Goal: Navigation & Orientation: Find specific page/section

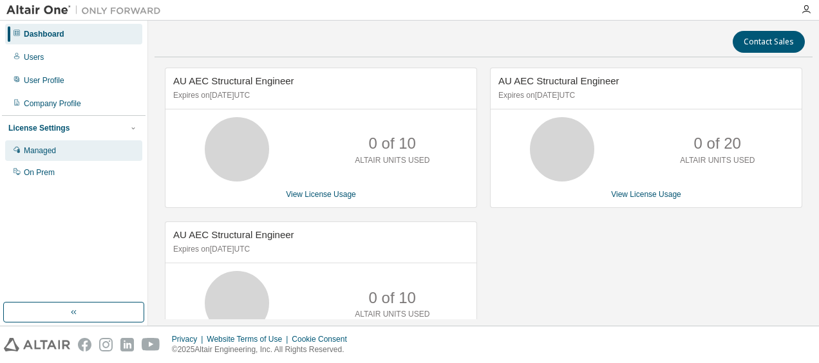
click at [46, 152] on div "Managed" at bounding box center [40, 151] width 32 height 10
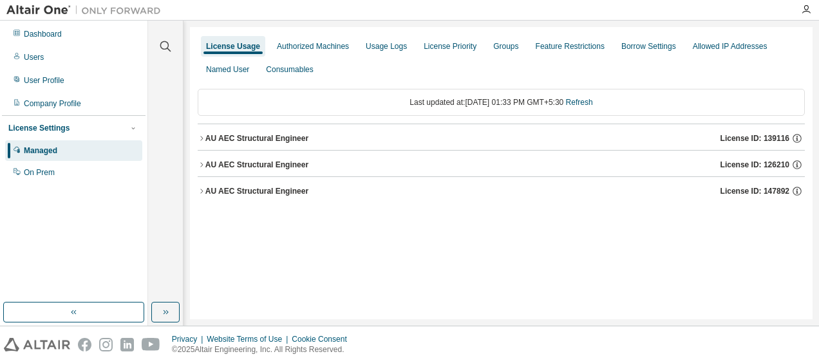
click at [303, 144] on button "AU AEC Structural Engineer License ID: 139116" at bounding box center [501, 138] width 607 height 28
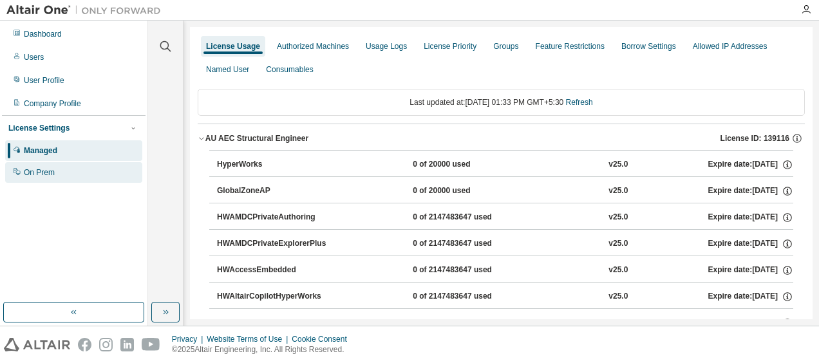
click at [41, 176] on div "On Prem" at bounding box center [39, 172] width 31 height 10
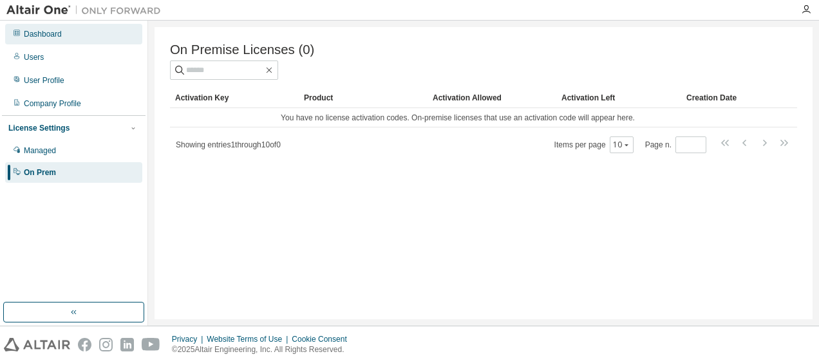
click at [54, 33] on div "Dashboard" at bounding box center [43, 34] width 38 height 10
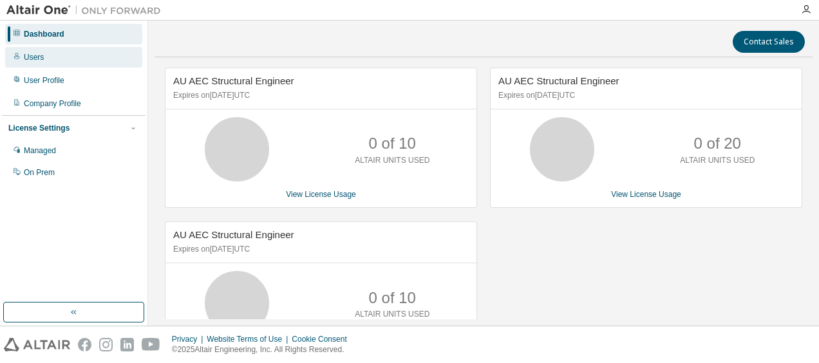
click at [53, 60] on div "Users" at bounding box center [73, 57] width 137 height 21
